Goal: Task Accomplishment & Management: Manage account settings

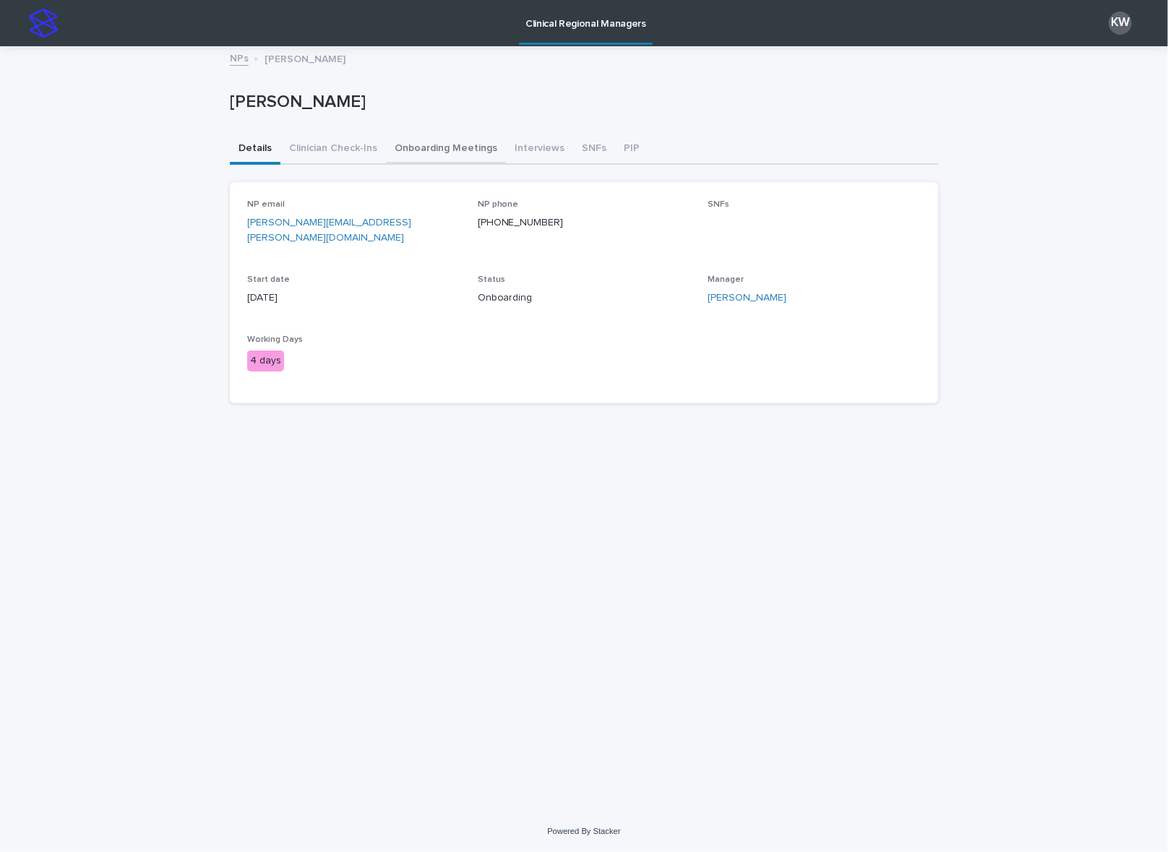
click at [468, 156] on button "Onboarding Meetings" at bounding box center [446, 149] width 120 height 30
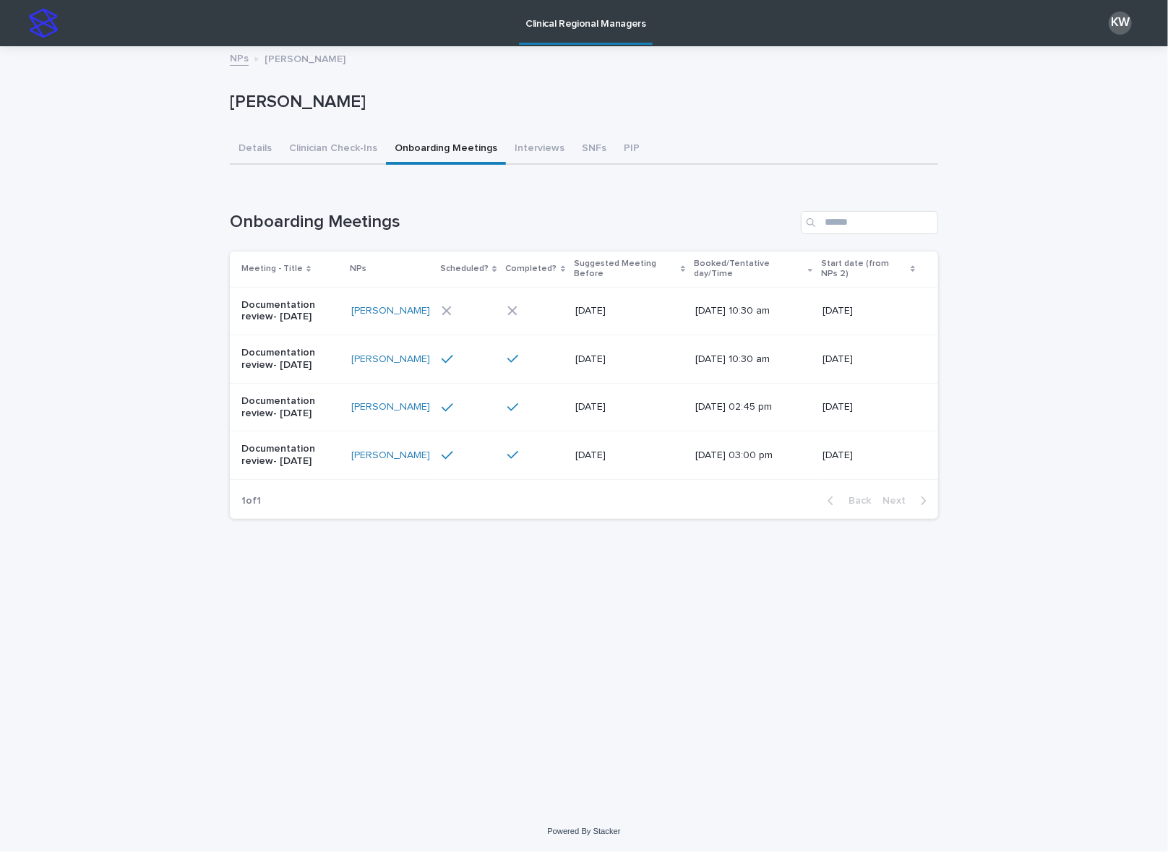
click at [462, 306] on div at bounding box center [466, 311] width 51 height 10
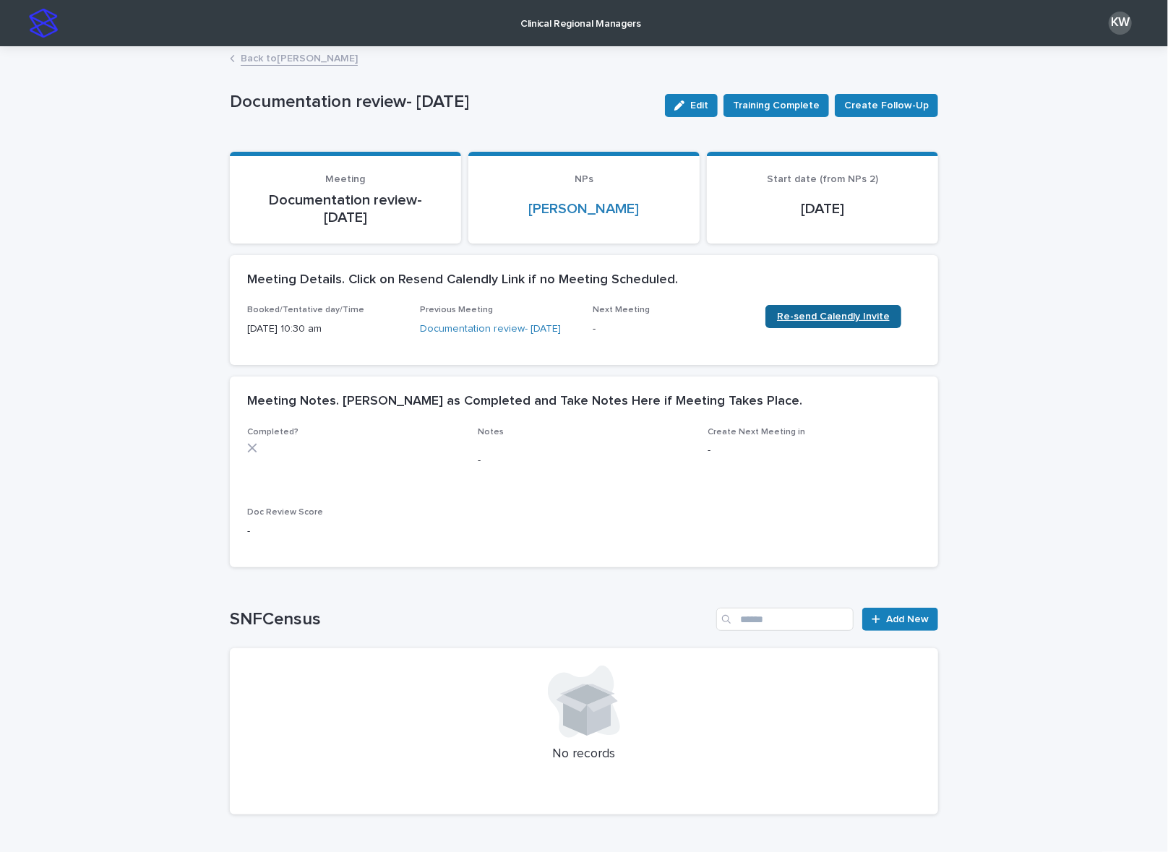
click at [877, 318] on span "Re-send Calendly Invite" at bounding box center [833, 316] width 113 height 10
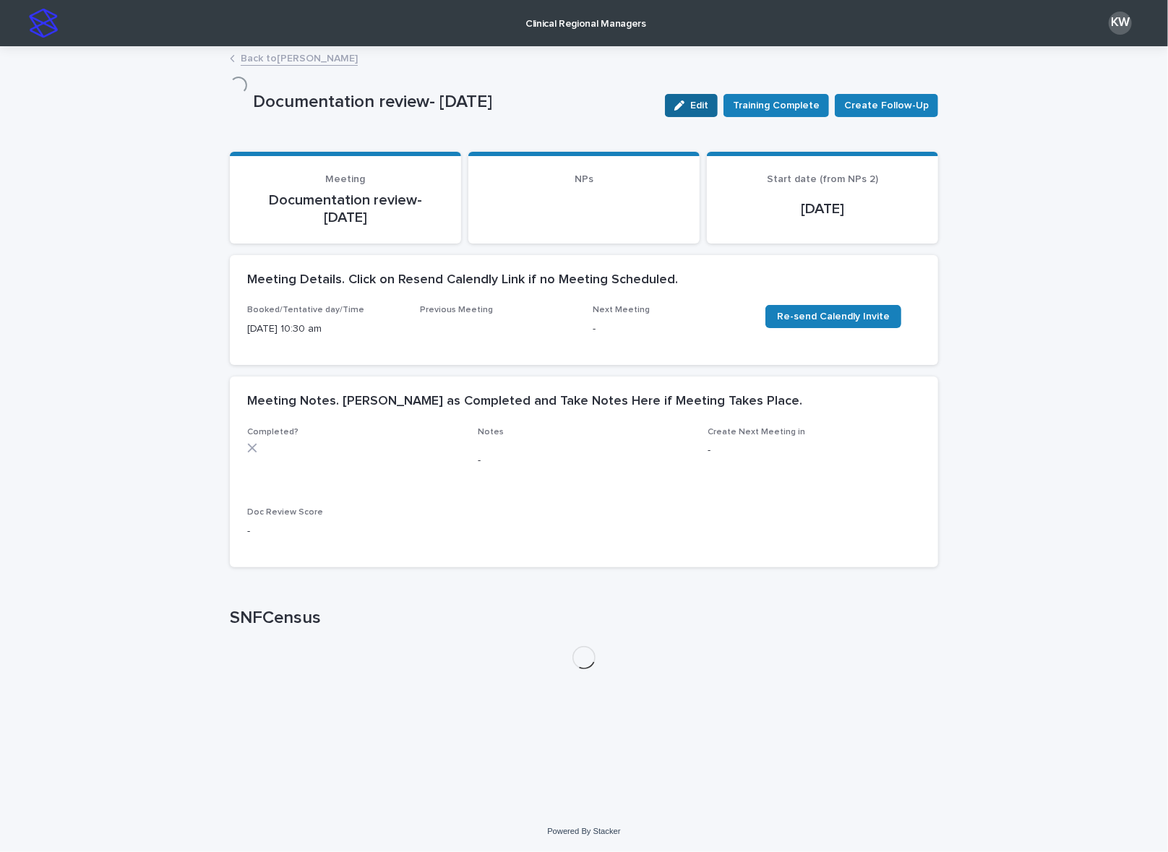
click at [684, 104] on icon "button" at bounding box center [679, 105] width 10 height 10
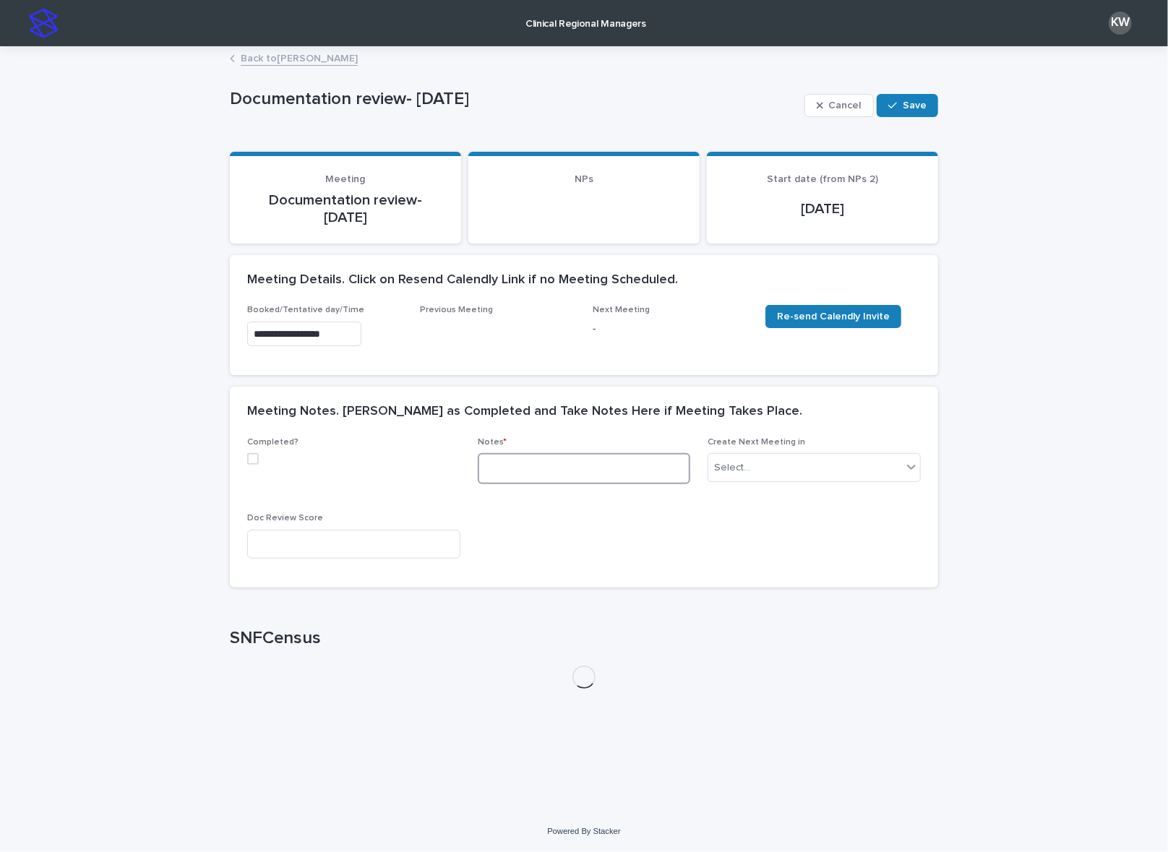
click at [561, 476] on textarea at bounding box center [584, 468] width 213 height 31
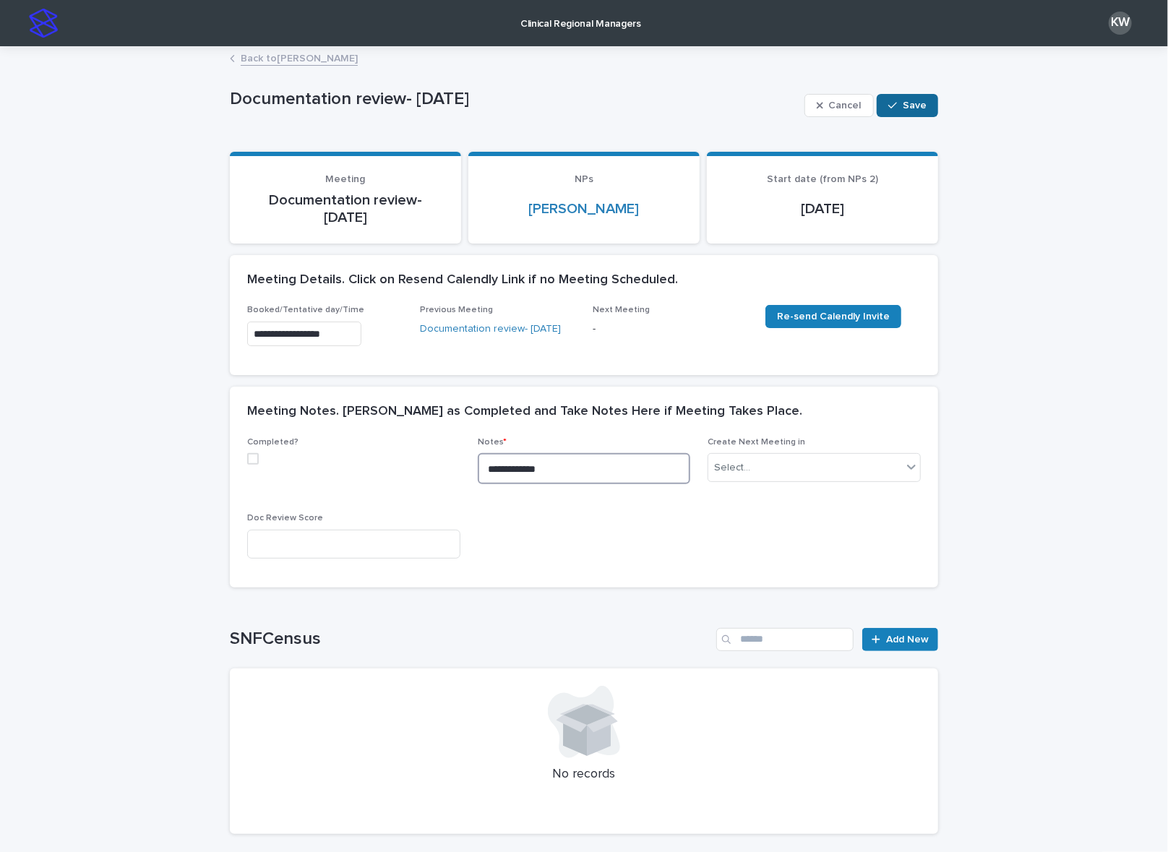
type textarea "**********"
click at [910, 109] on span "Save" at bounding box center [914, 105] width 24 height 10
